Goal: Find specific page/section: Find specific page/section

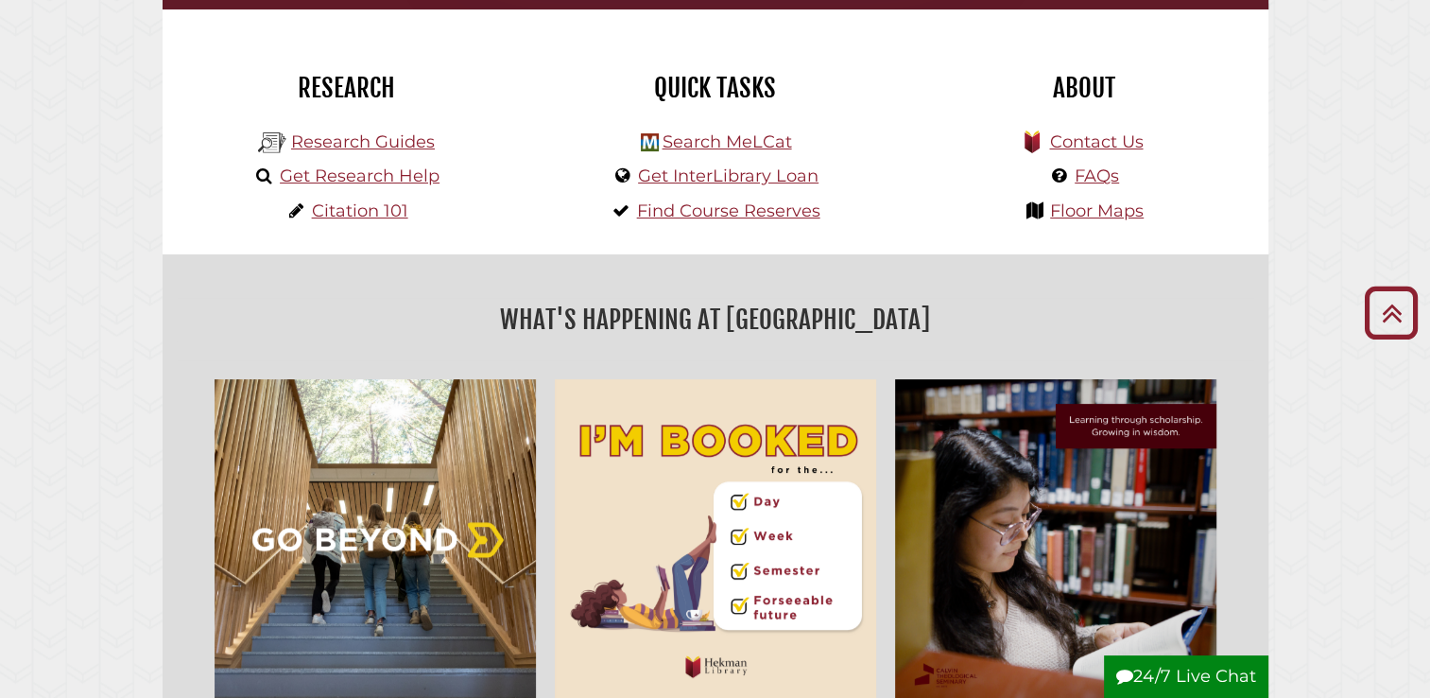
scroll to position [440, 0]
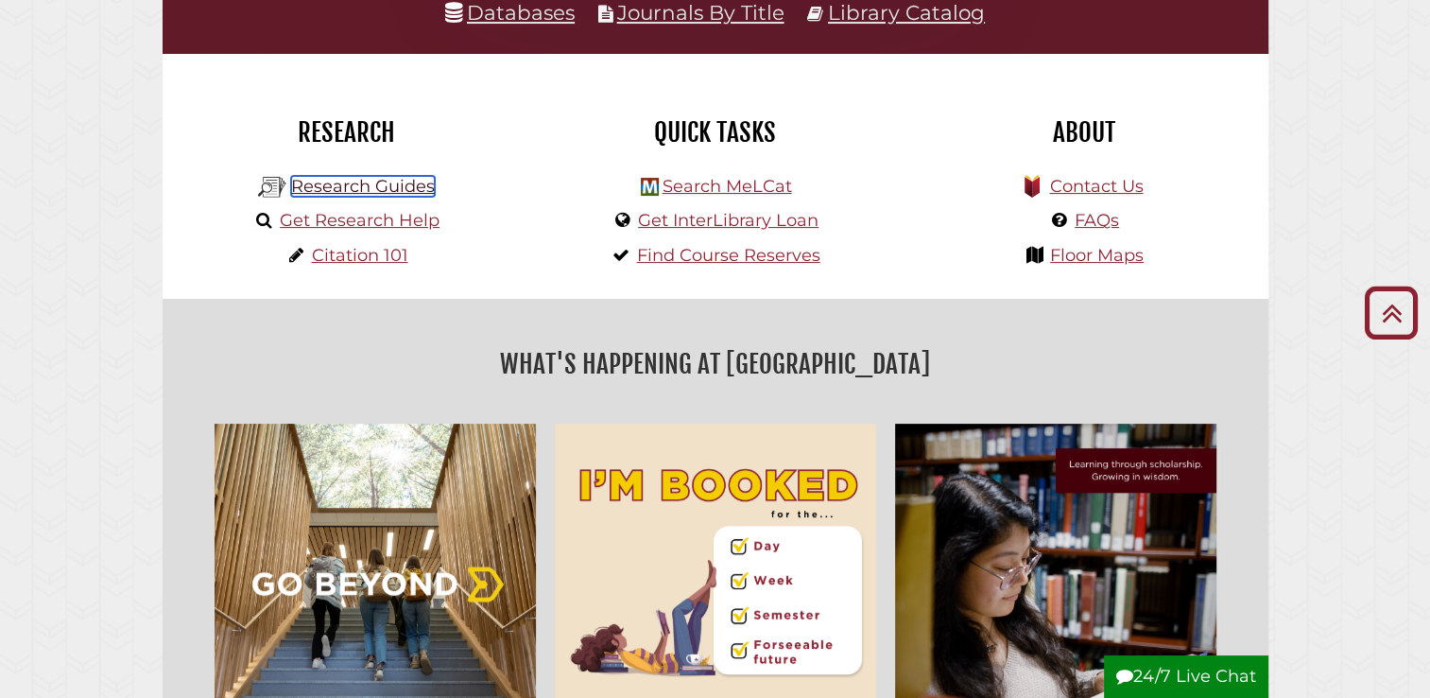
click at [422, 197] on link "Research Guides" at bounding box center [363, 186] width 144 height 21
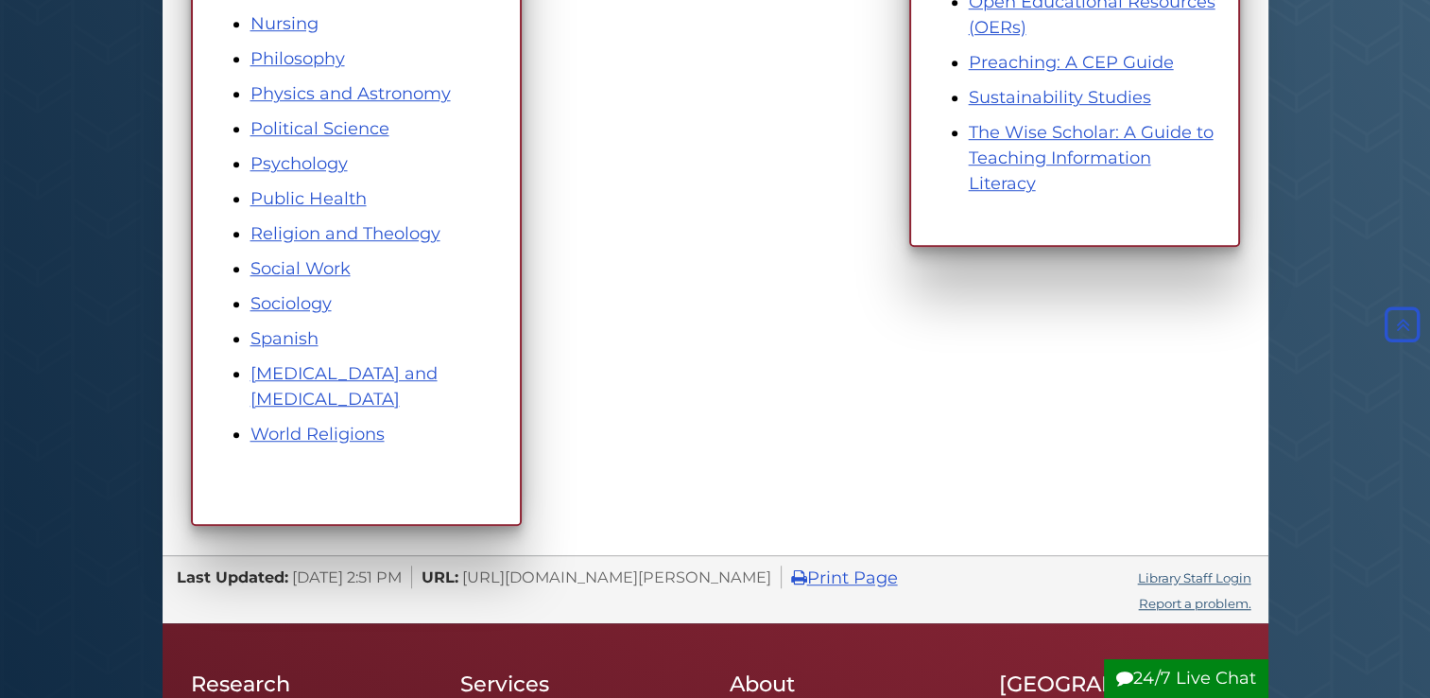
scroll to position [1207, 0]
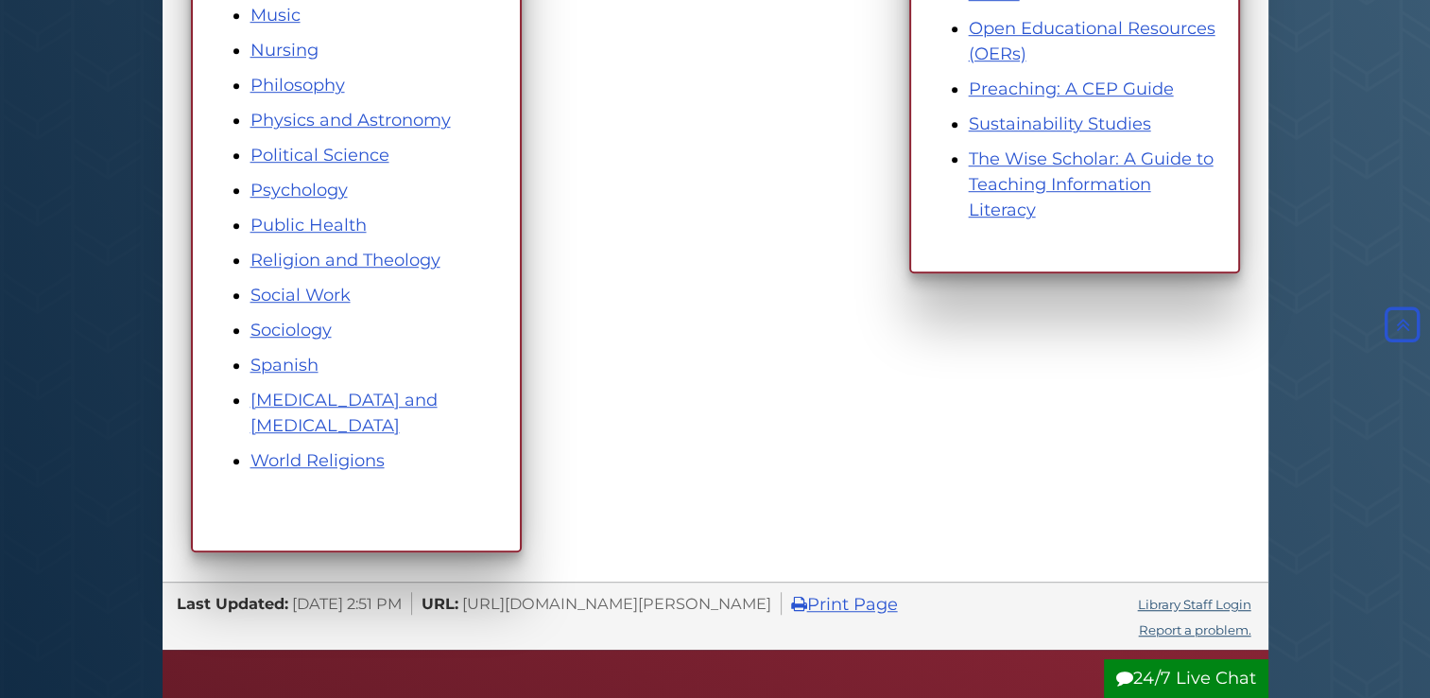
drag, startPoint x: 1424, startPoint y: 439, endPoint x: 1438, endPoint y: 302, distance: 136.7
click at [1429, 302] on html "Skip to Main Content Hekman Library Calvin University | Calvin Theological Semi…" at bounding box center [715, 63] width 1430 height 2540
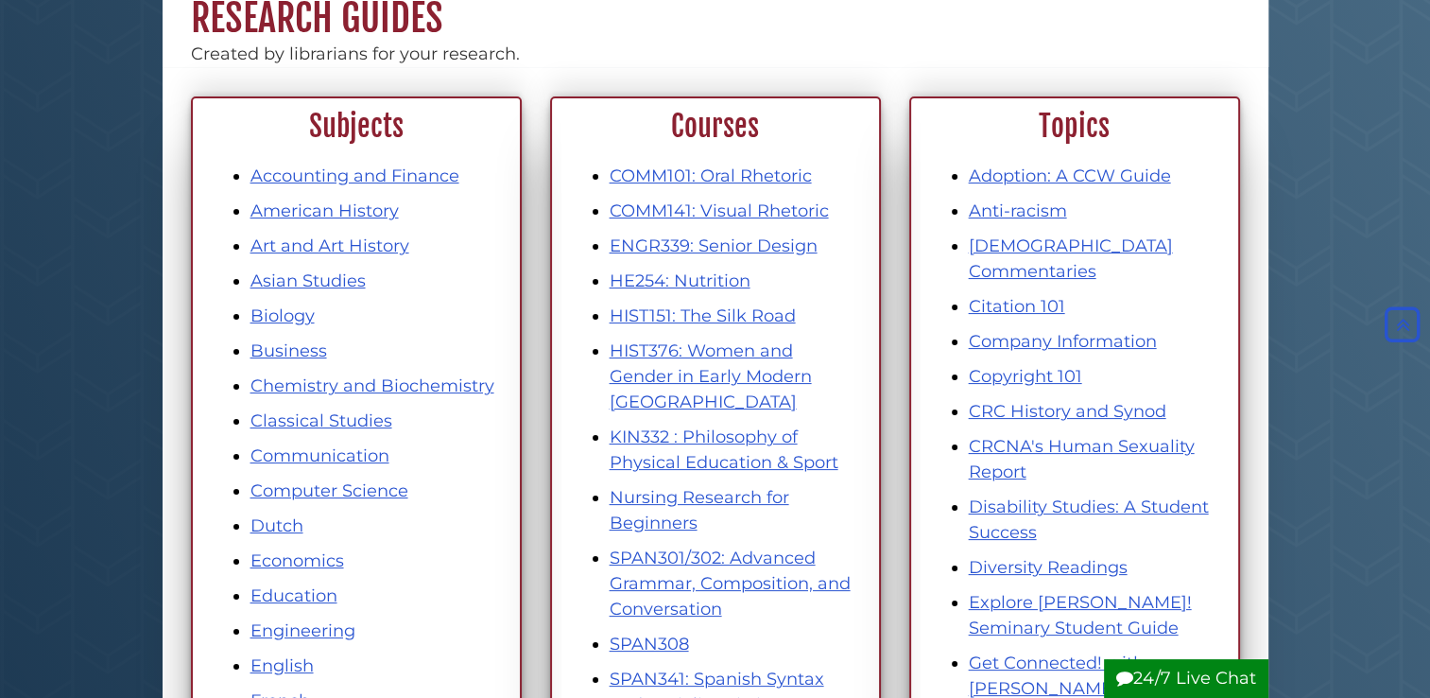
scroll to position [0, 0]
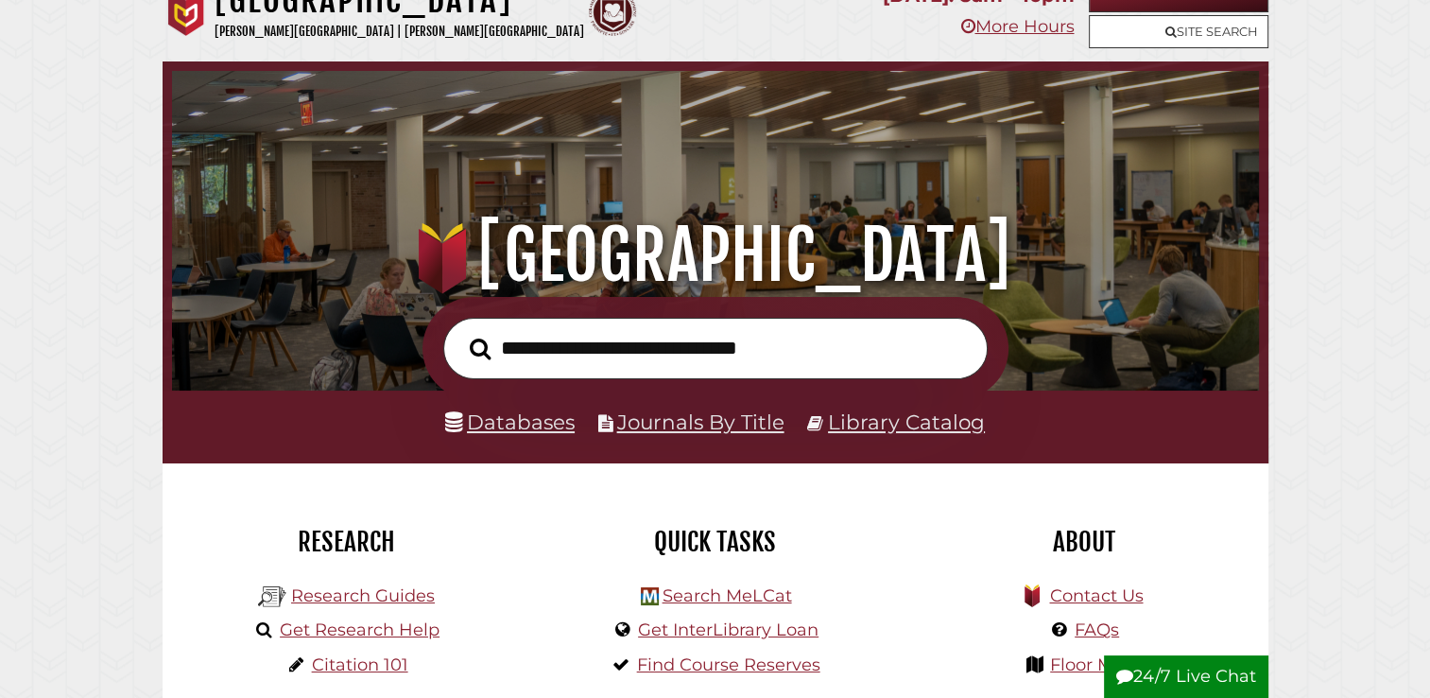
scroll to position [359, 1078]
click at [460, 420] on icon at bounding box center [453, 422] width 17 height 21
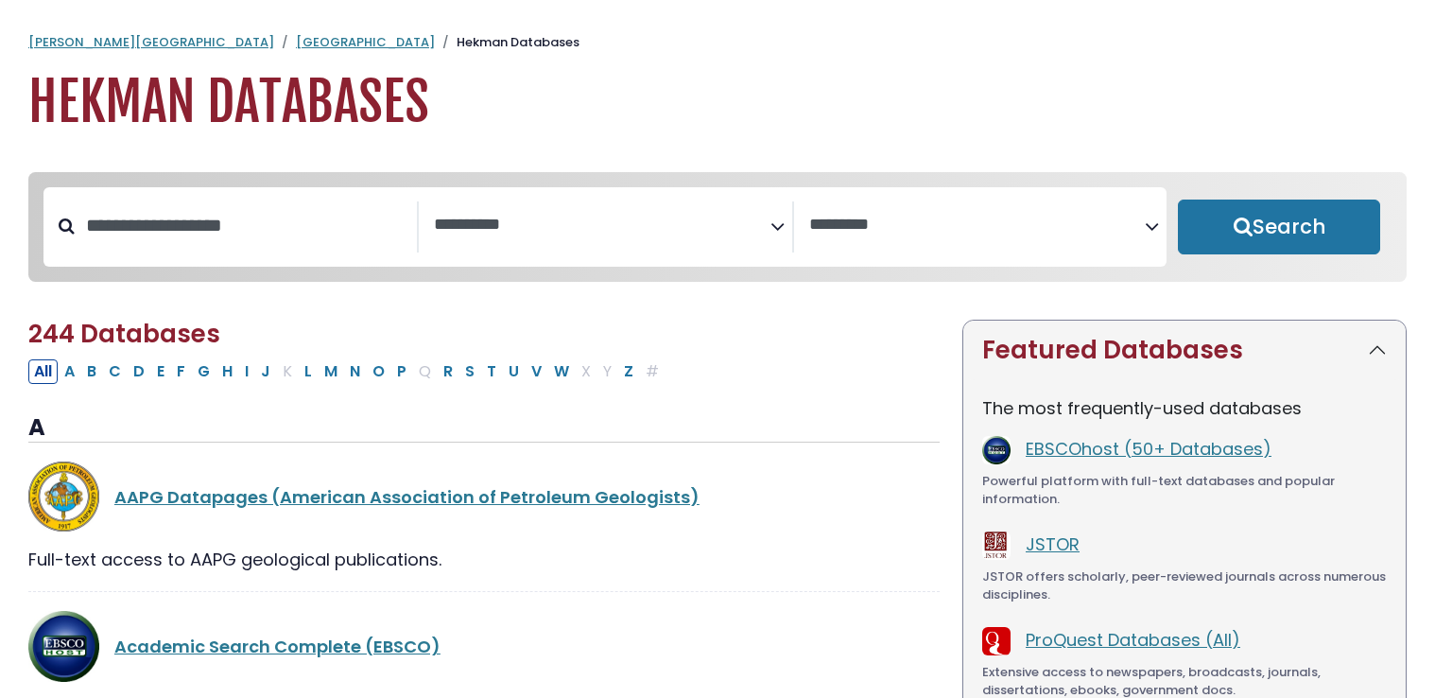
select select "Database Subject Filter"
select select "Database Vendors Filter"
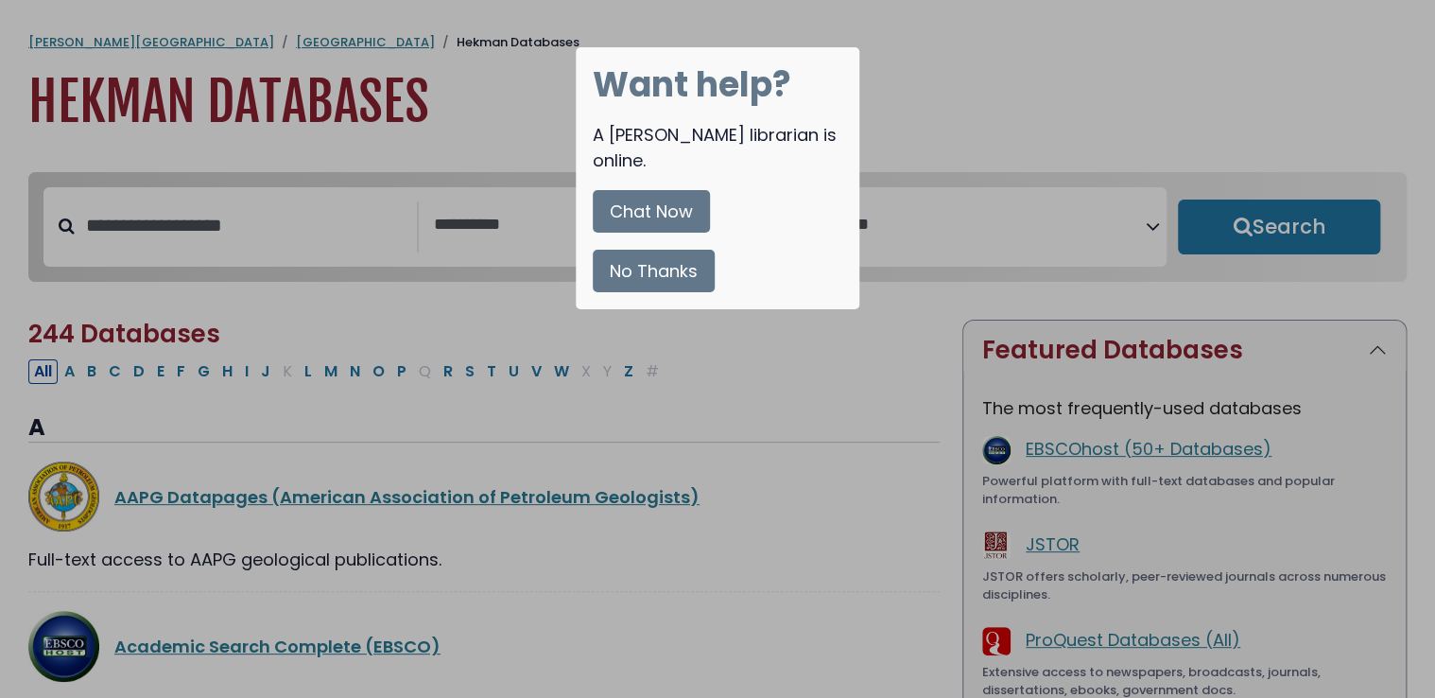
click at [685, 250] on button "No Thanks" at bounding box center [654, 271] width 122 height 43
